Goal: Use online tool/utility: Use online tool/utility

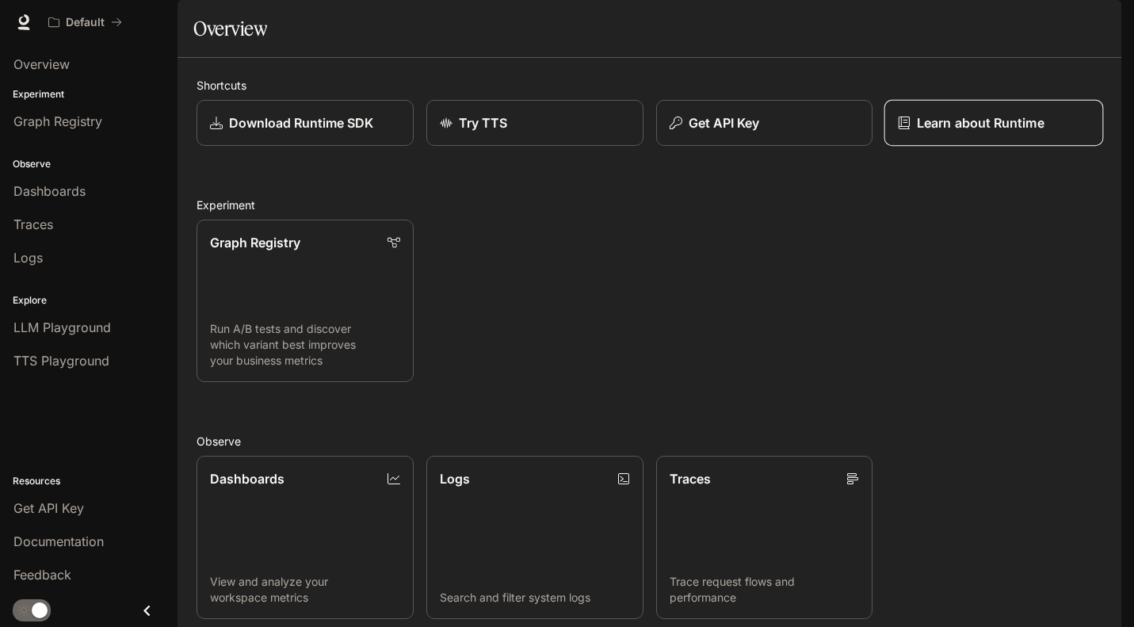
click at [941, 132] on p "Learn about Runtime" at bounding box center [981, 122] width 128 height 19
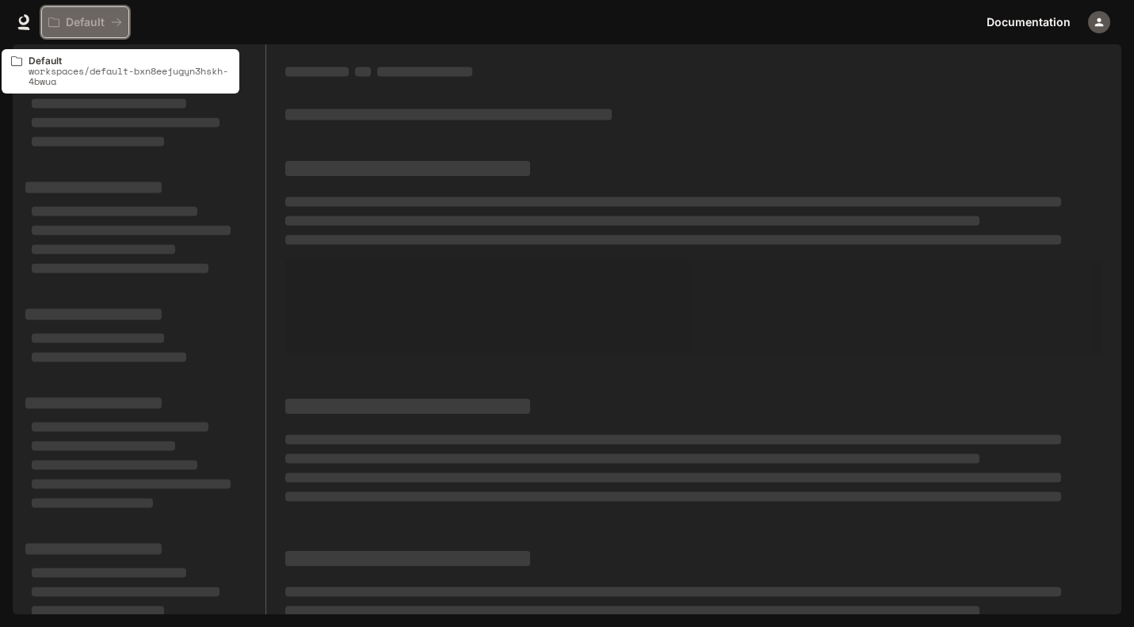
click at [115, 25] on icon "All workspaces" at bounding box center [116, 22] width 11 height 11
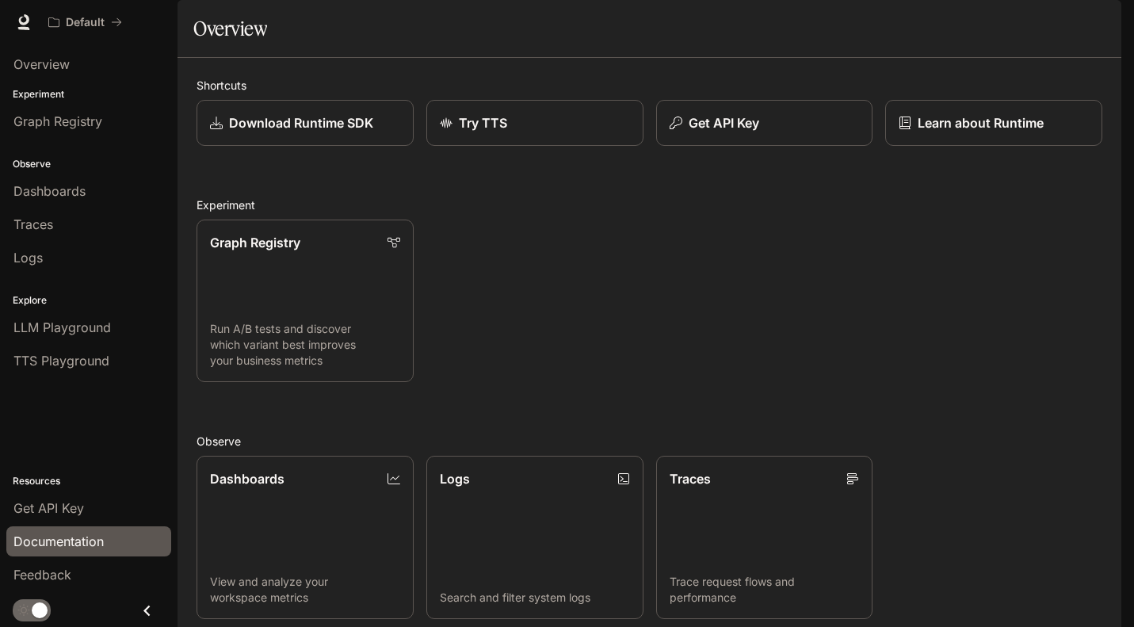
click at [59, 542] on span "Documentation" at bounding box center [58, 541] width 90 height 19
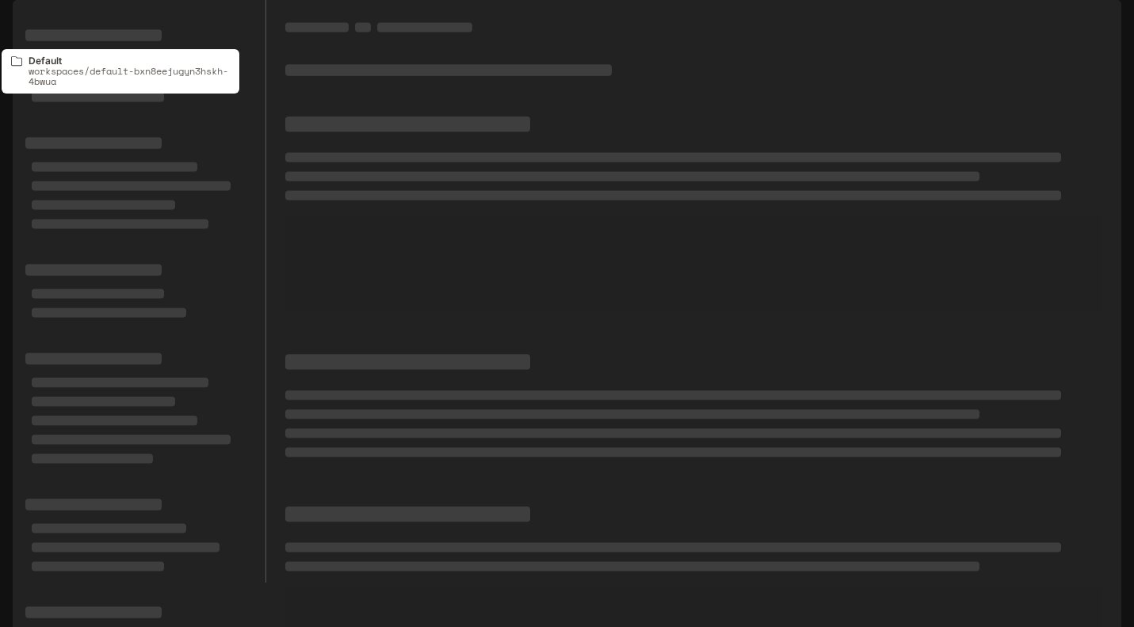
click at [77, 22] on p "Default" at bounding box center [85, 22] width 39 height 13
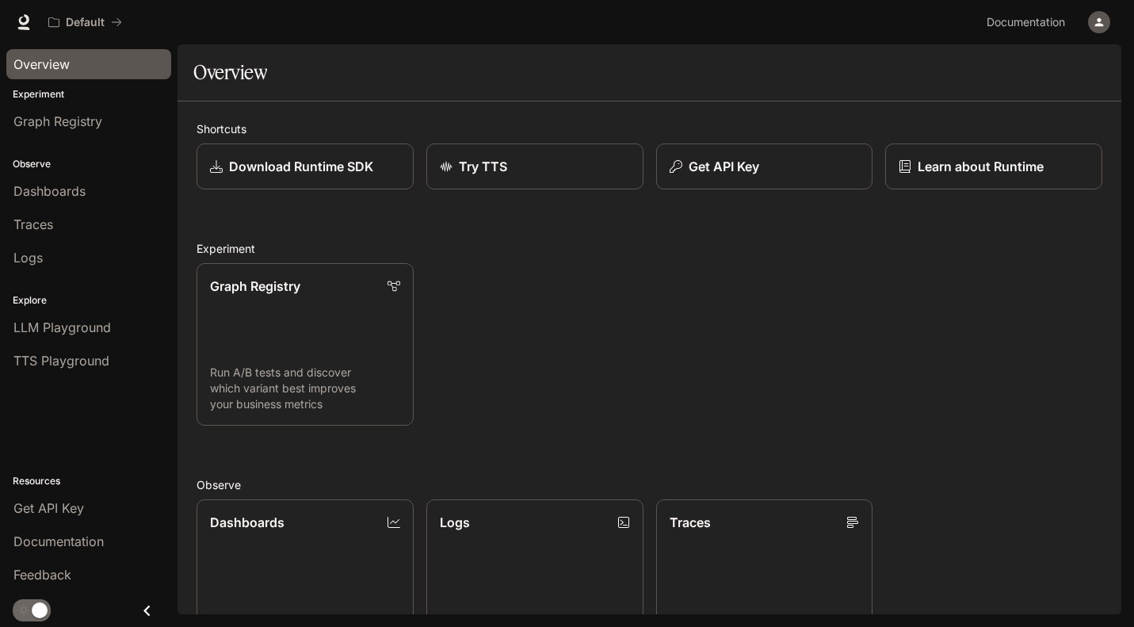
click at [60, 63] on span "Overview" at bounding box center [41, 64] width 56 height 19
click at [67, 123] on span "Graph Registry" at bounding box center [57, 121] width 89 height 19
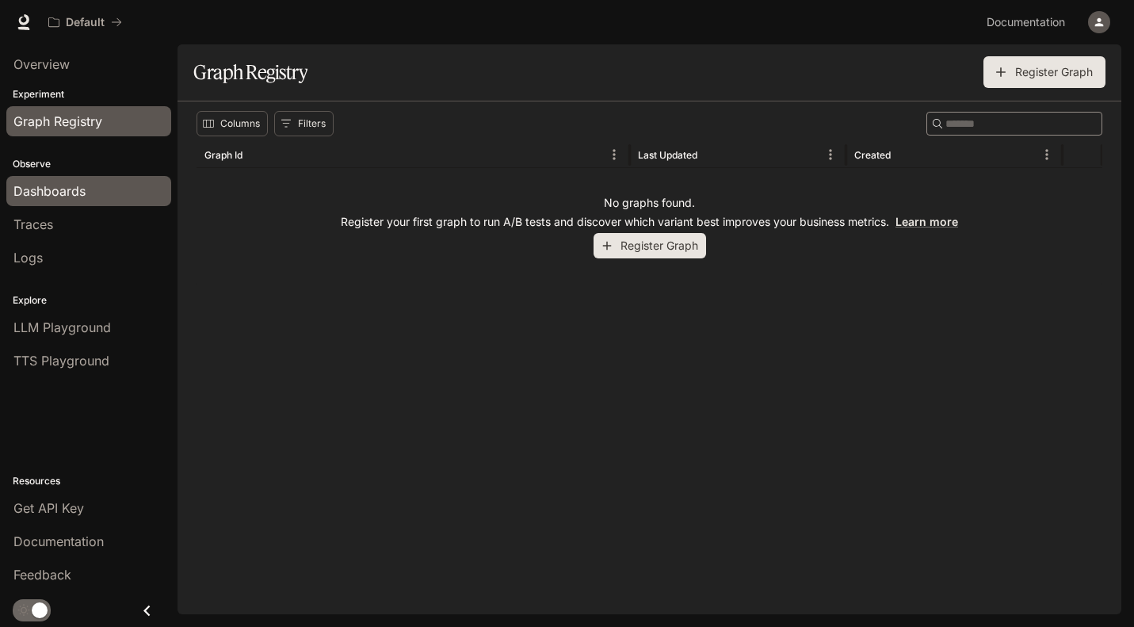
click at [58, 197] on span "Dashboards" at bounding box center [49, 191] width 72 height 19
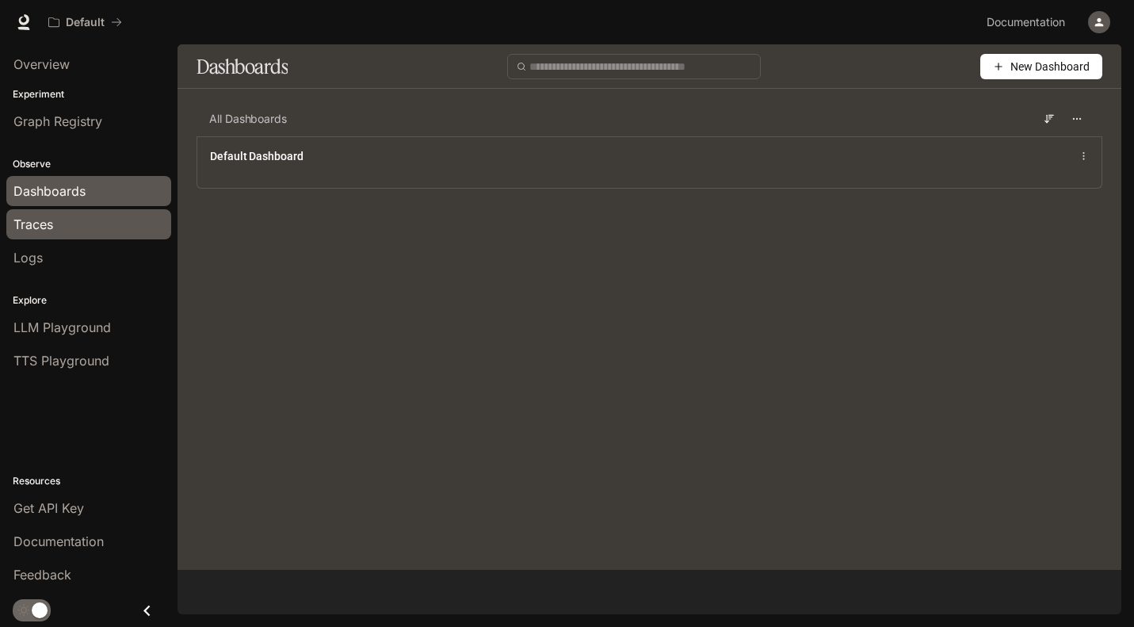
click at [52, 235] on link "Traces" at bounding box center [88, 224] width 165 height 30
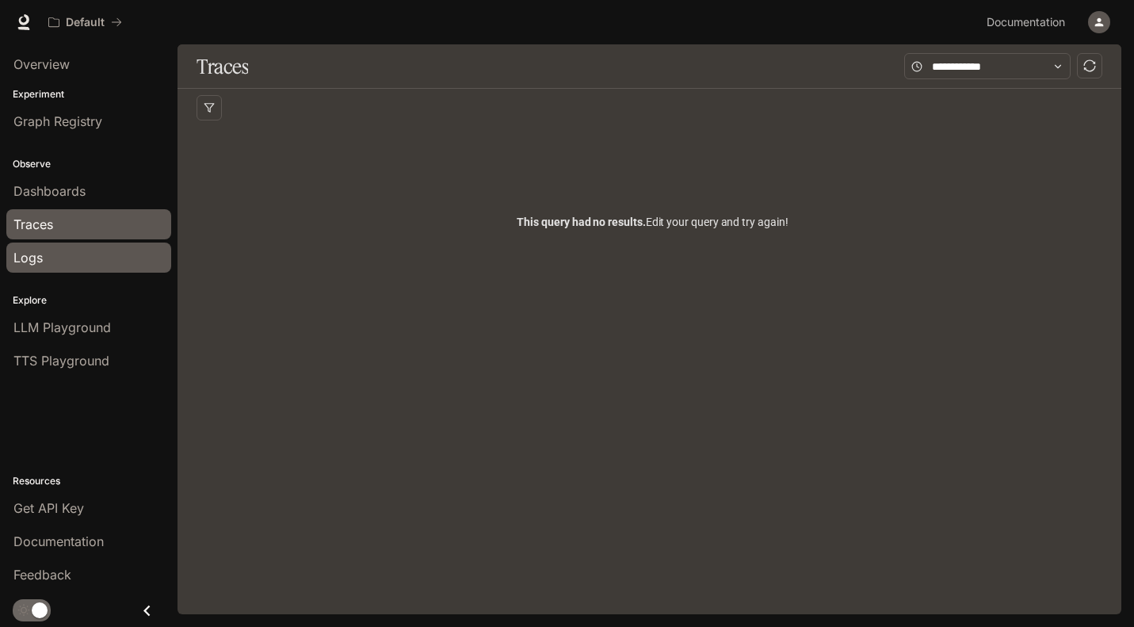
click at [52, 262] on div "Logs" at bounding box center [88, 257] width 151 height 19
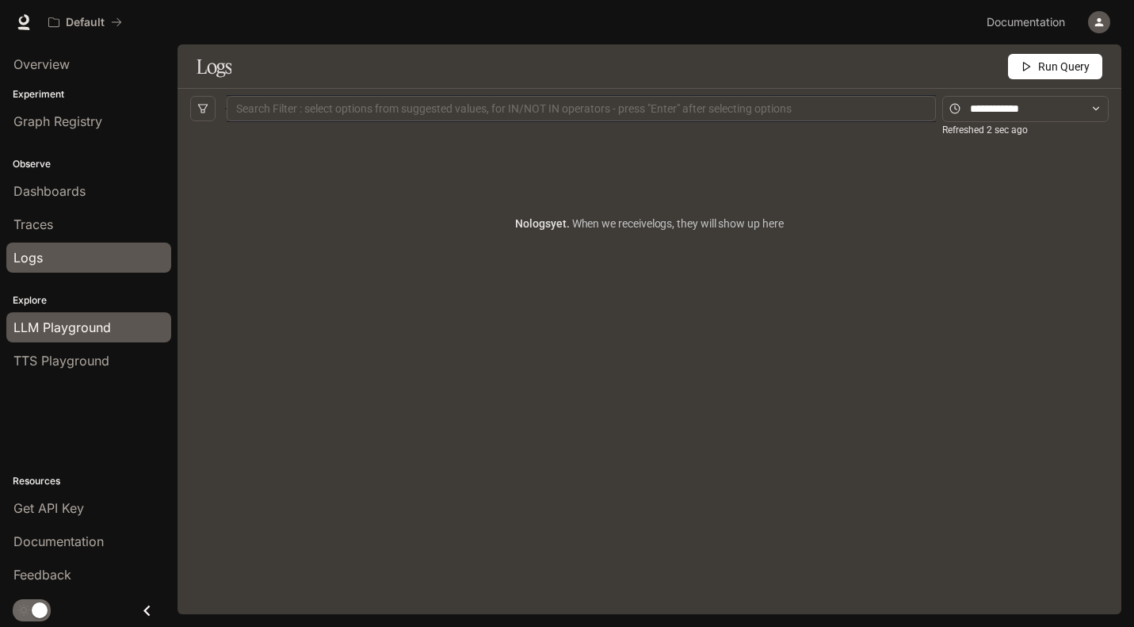
click at [55, 321] on span "LLM Playground" at bounding box center [62, 327] width 98 height 19
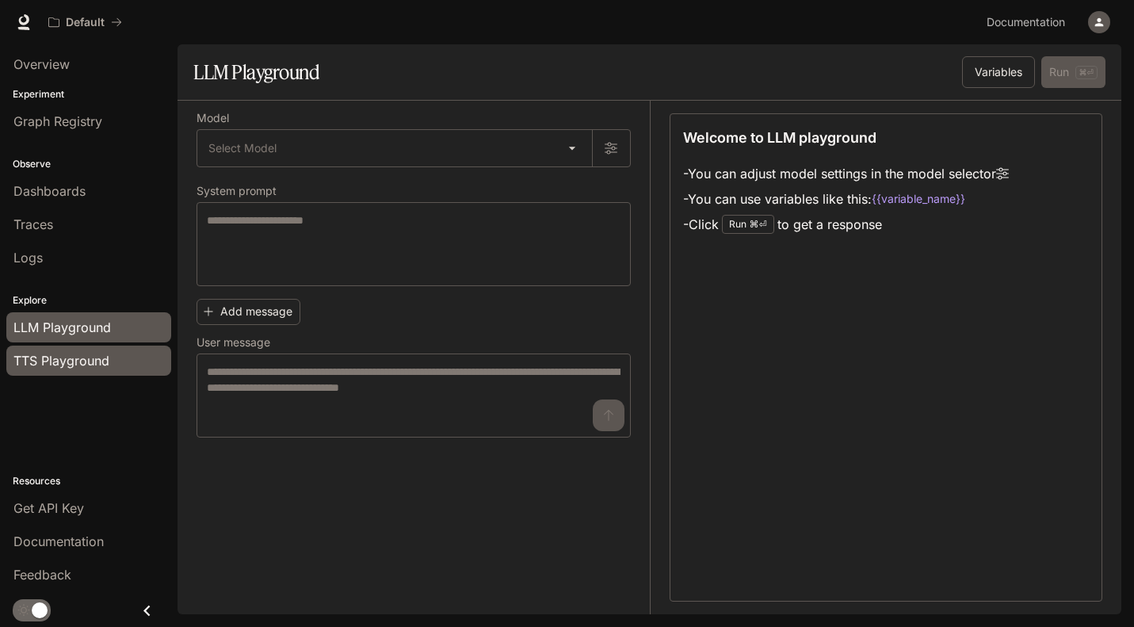
click at [66, 359] on span "TTS Playground" at bounding box center [61, 360] width 96 height 19
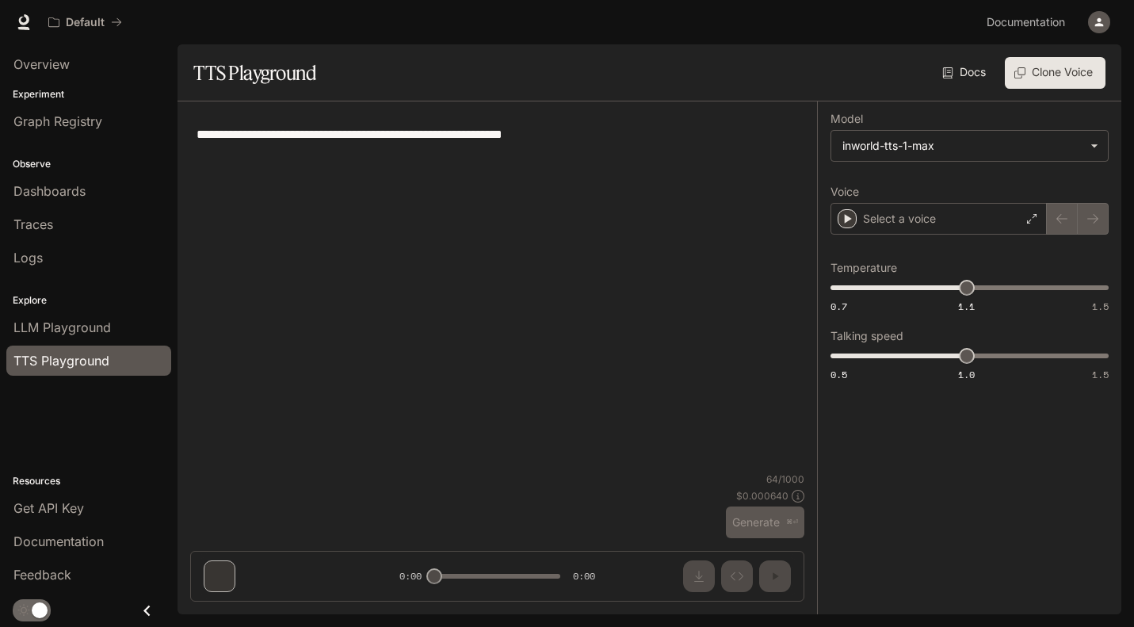
type textarea "**********"
